Goal: Information Seeking & Learning: Find specific page/section

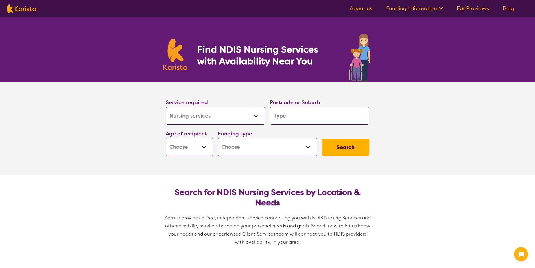
select select "Nursing services"
click at [287, 113] on input "search" at bounding box center [319, 116] width 99 height 18
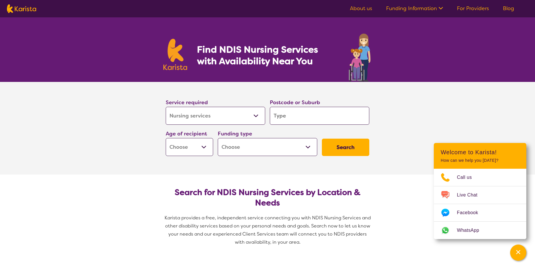
type input "3"
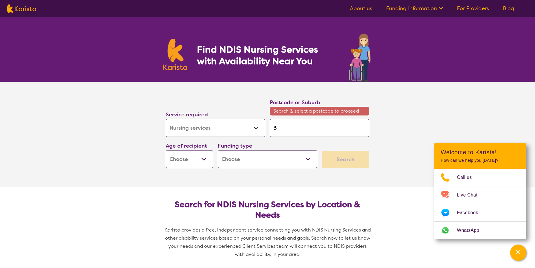
type input "37"
type input "375"
type input "3754"
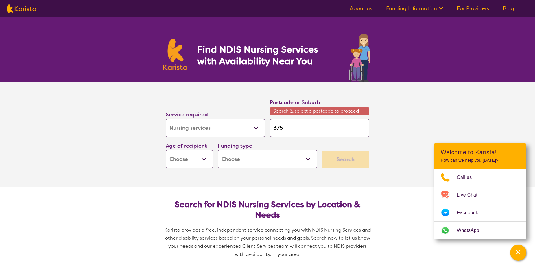
type input "3754"
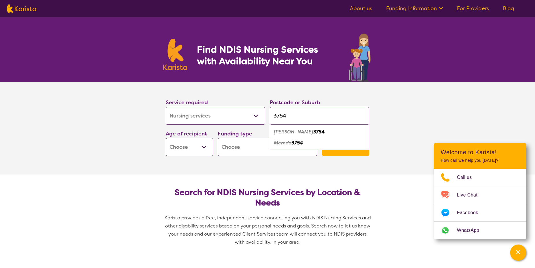
type input "3754"
click at [313, 131] on em "3754" at bounding box center [319, 132] width 12 height 6
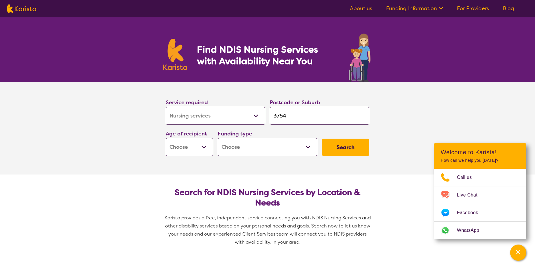
click at [250, 118] on select "Allied Health Assistant Assessment ([MEDICAL_DATA] or [MEDICAL_DATA]) Behaviour…" at bounding box center [215, 116] width 99 height 18
click at [347, 150] on button "Search" at bounding box center [345, 147] width 47 height 17
click at [190, 139] on select "Early Childhood - 0 to 9 Child - 10 to 11 Adolescent - 12 to 17 Adult - 18 to 6…" at bounding box center [189, 147] width 47 height 18
select select "AD"
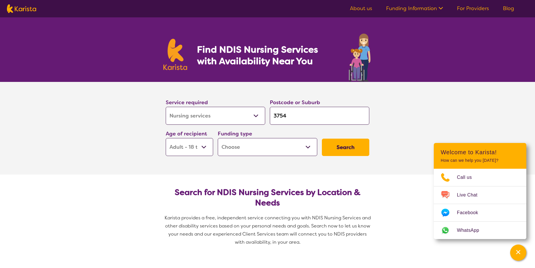
click at [166, 138] on select "Early Childhood - 0 to 9 Child - 10 to 11 Adolescent - 12 to 17 Adult - 18 to 6…" at bounding box center [189, 147] width 47 height 18
select select "AD"
click at [282, 154] on select "Home Care Package (HCP) National Disability Insurance Scheme (NDIS) I don't know" at bounding box center [267, 147] width 99 height 18
select select "NDIS"
click at [218, 138] on select "Home Care Package (HCP) National Disability Insurance Scheme (NDIS) I don't know" at bounding box center [267, 147] width 99 height 18
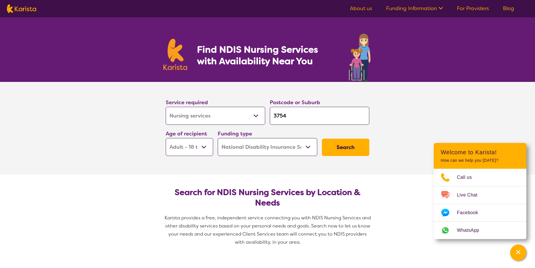
select select "NDIS"
click at [359, 151] on button "Search" at bounding box center [345, 147] width 47 height 17
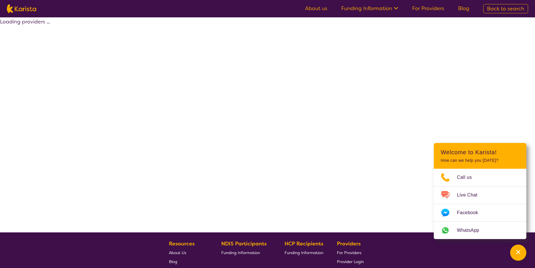
select select "by_score"
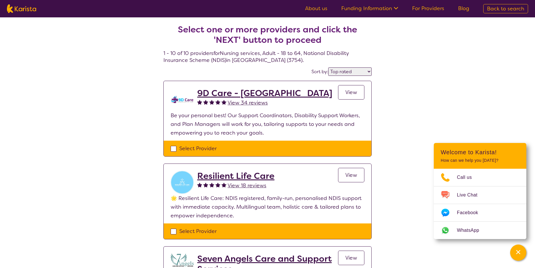
click at [346, 89] on span "View" at bounding box center [351, 92] width 12 height 7
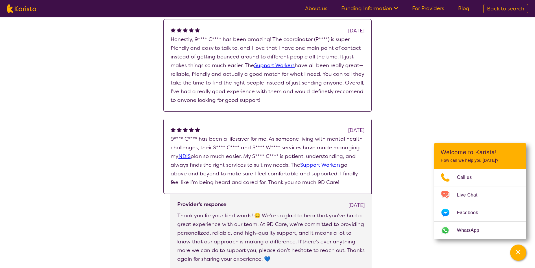
scroll to position [492, 0]
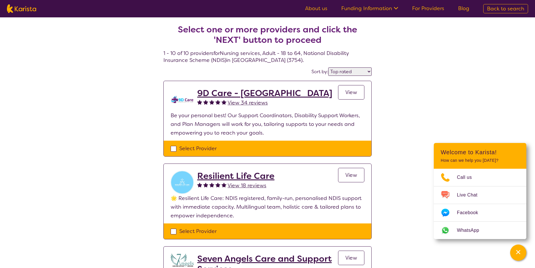
click at [335, 73] on select "Highly reviewed Top rated" at bounding box center [349, 71] width 43 height 8
select select "highly_reviewed"
click at [329, 67] on select "Highly reviewed Top rated" at bounding box center [349, 71] width 43 height 8
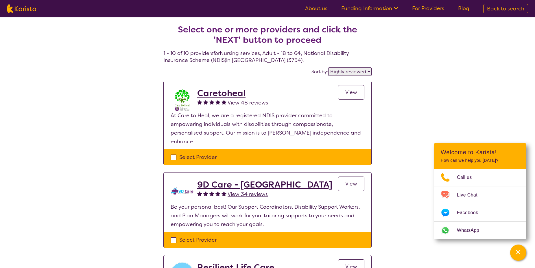
click at [226, 91] on h2 "Caretoheal" at bounding box center [232, 93] width 71 height 10
